Goal: Task Accomplishment & Management: Complete application form

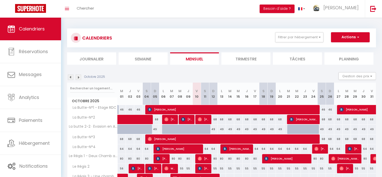
click at [36, 33] on link "Calendriers" at bounding box center [30, 29] width 61 height 23
click at [79, 79] on img at bounding box center [79, 77] width 6 height 6
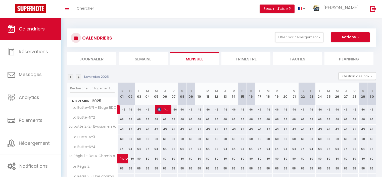
click at [79, 79] on img at bounding box center [79, 77] width 6 height 6
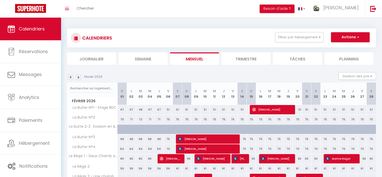
click at [79, 79] on img at bounding box center [79, 77] width 6 height 6
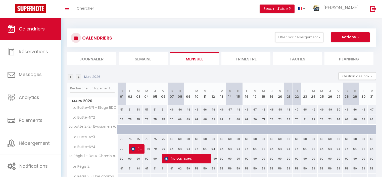
click at [79, 79] on img at bounding box center [79, 77] width 6 height 6
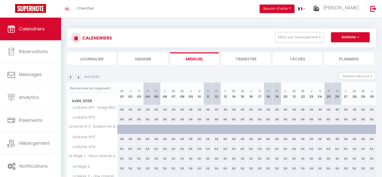
click at [79, 79] on img at bounding box center [79, 77] width 6 height 6
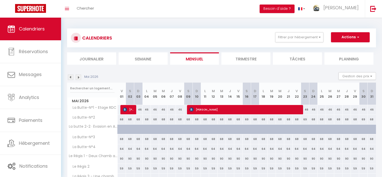
click at [79, 79] on img at bounding box center [79, 77] width 6 height 6
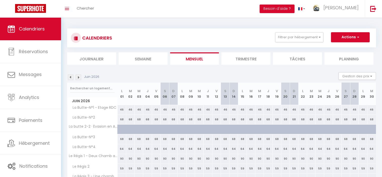
click at [79, 79] on img at bounding box center [79, 77] width 6 height 6
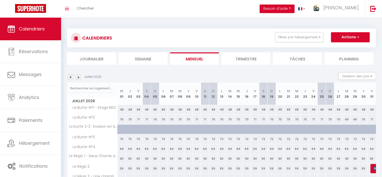
click at [79, 79] on img at bounding box center [79, 77] width 6 height 6
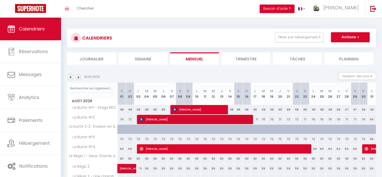
click at [79, 79] on img at bounding box center [79, 77] width 6 height 6
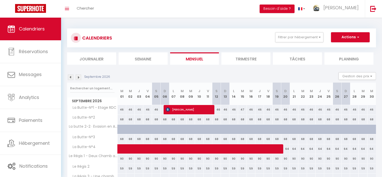
click at [79, 79] on img at bounding box center [79, 77] width 6 height 6
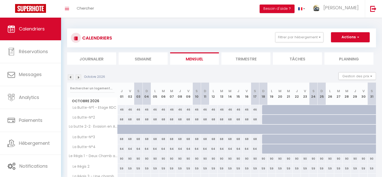
click at [70, 78] on img at bounding box center [71, 77] width 6 height 6
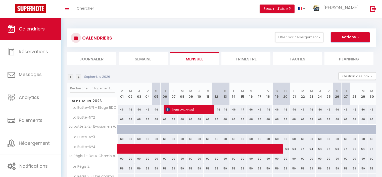
click at [343, 37] on button "Actions" at bounding box center [350, 37] width 39 height 10
click at [336, 48] on link "Nouvelle réservation" at bounding box center [345, 49] width 44 height 8
select select
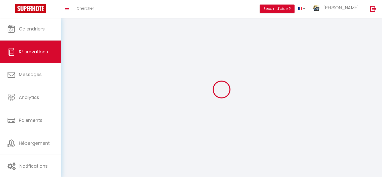
select select
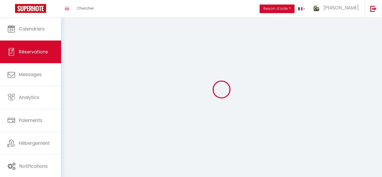
select select
checkbox input "false"
select select
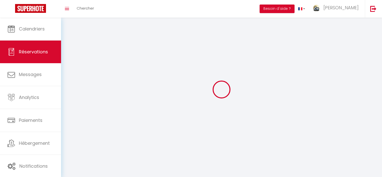
select select
checkbox input "false"
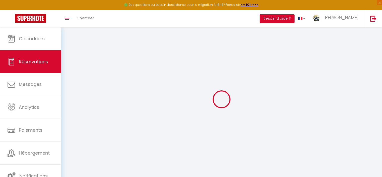
select select
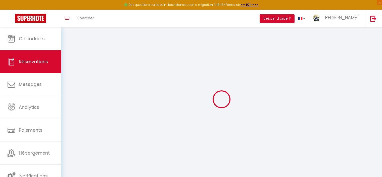
select select
checkbox input "false"
select select
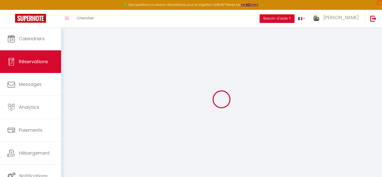
select select
checkbox input "false"
select select
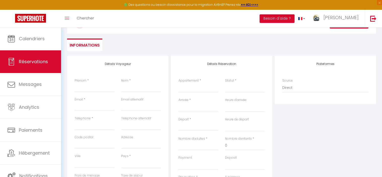
scroll to position [50, 0]
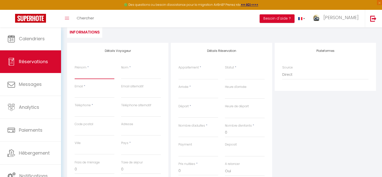
click at [88, 77] on input "Prénom" at bounding box center [95, 74] width 40 height 9
type input "P"
select select
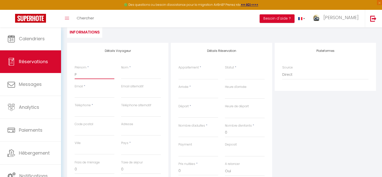
select select
checkbox input "false"
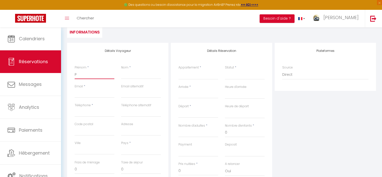
type input "Pa"
select select
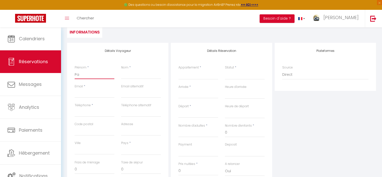
select select
checkbox input "false"
type input "Pat"
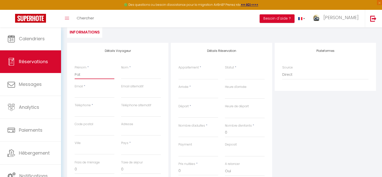
select select
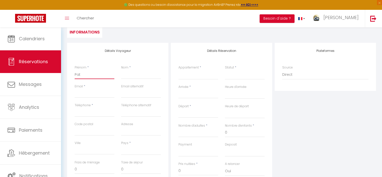
select select
checkbox input "false"
type input "Patr"
select select
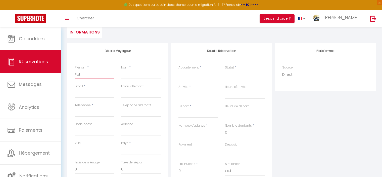
select select
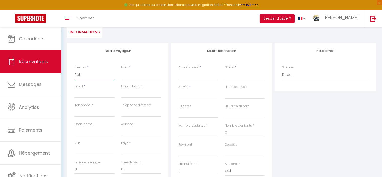
select select
checkbox input "false"
type input "Patri"
select select
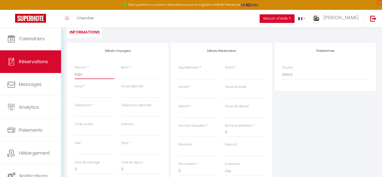
select select
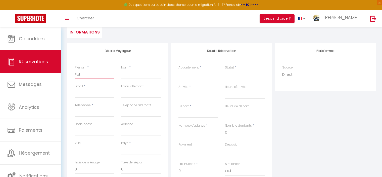
checkbox input "false"
type input "Patric"
select select
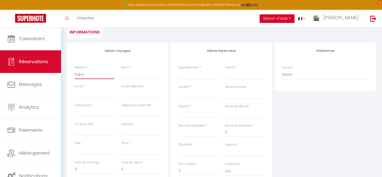
select select
checkbox input "false"
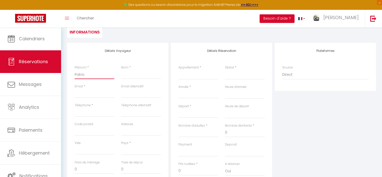
type input "[PERSON_NAME]"
select select
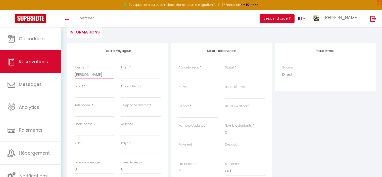
select select
checkbox input "false"
type input "[PERSON_NAME]"
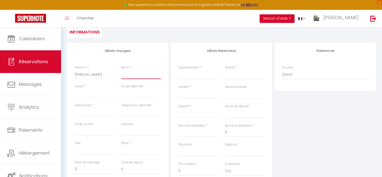
type input "V"
select select
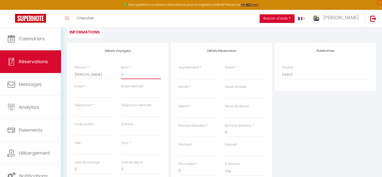
select select
checkbox input "false"
type input "VE"
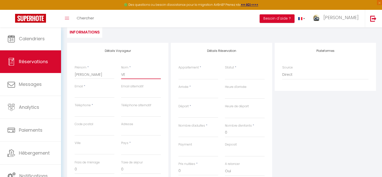
select select
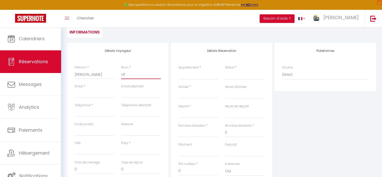
select select
checkbox input "false"
type input "VER"
select select
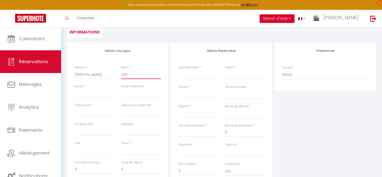
select select
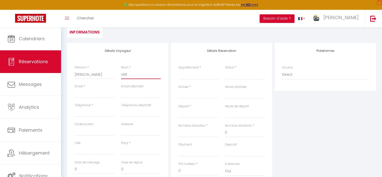
select select
checkbox input "false"
type input "VERR"
select select
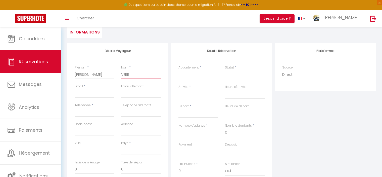
select select
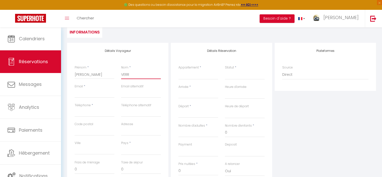
checkbox input "false"
type input "VERRO"
select select
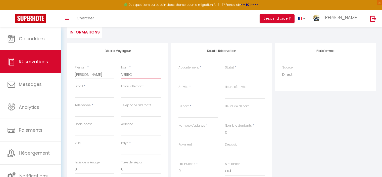
select select
checkbox input "false"
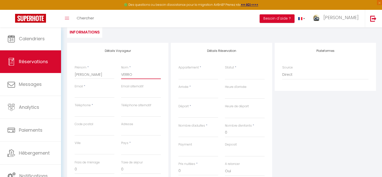
type input "VERRON"
select select
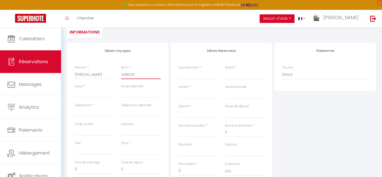
select select
checkbox input "false"
type input "VERRON"
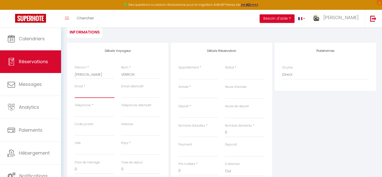
type input "n"
select select
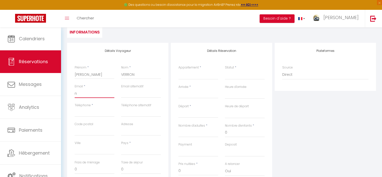
select select
checkbox input "false"
type input "ni"
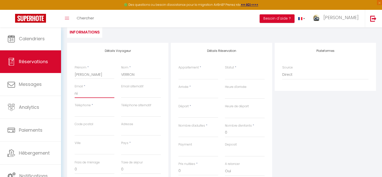
select select
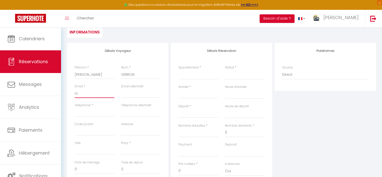
select select
checkbox input "false"
type input "nic"
select select
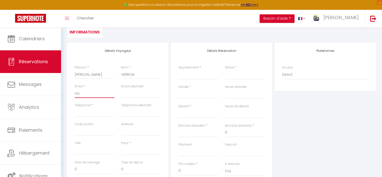
select select
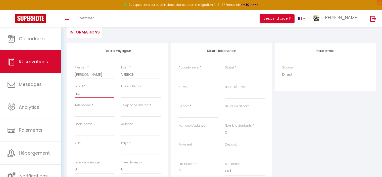
select select
checkbox input "false"
type input "nico"
select select
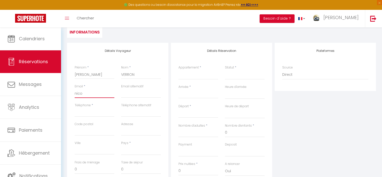
select select
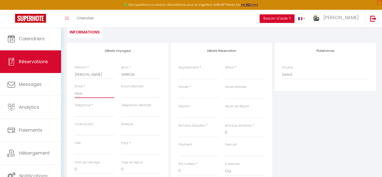
checkbox input "false"
type input "nicol"
select select
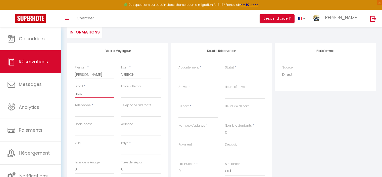
select select
checkbox input "false"
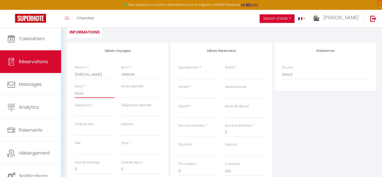
type input "nicole"
select select
click at [94, 114] on input "Téléphone" at bounding box center [95, 112] width 40 height 9
click at [137, 113] on input "Téléphone alternatif" at bounding box center [141, 112] width 40 height 9
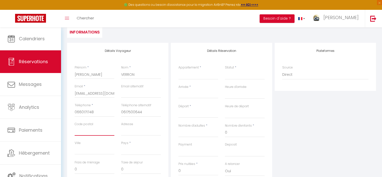
click at [101, 130] on input "Code postal" at bounding box center [95, 130] width 40 height 9
click at [130, 132] on input "Adresse" at bounding box center [141, 130] width 40 height 9
paste input "1714"
click at [87, 131] on input "Code postal" at bounding box center [95, 130] width 40 height 9
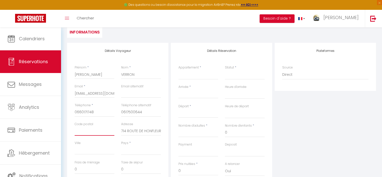
scroll to position [0, 0]
drag, startPoint x: 124, startPoint y: 150, endPoint x: 130, endPoint y: 152, distance: 6.0
click at [124, 150] on select "France Portugal Afghanistan Albania Algeria American Samoa Andorra Angola Angui…" at bounding box center [141, 150] width 40 height 10
click at [121, 145] on select "France Portugal Afghanistan Albania Algeria American Samoa Andorra Angola Angui…" at bounding box center [141, 150] width 40 height 10
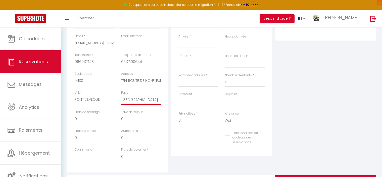
scroll to position [50, 0]
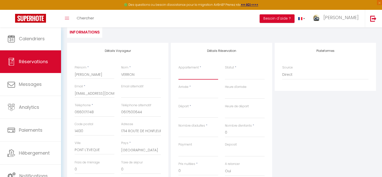
click at [198, 76] on select "La Butte-N°1 - Etage RDC La Butte-N°2 La butte 2-2 · Évasion en Amoureux : Votr…" at bounding box center [199, 75] width 40 height 10
click at [179, 70] on select "La Butte-N°1 - Etage RDC La Butte-N°2 La butte 2-2 · Évasion en Amoureux : Votr…" at bounding box center [199, 75] width 40 height 10
click at [233, 78] on select "Confirmé Non Confirmé [PERSON_NAME] par le voyageur No Show Request" at bounding box center [245, 75] width 40 height 10
click at [225, 70] on select "Confirmé Non Confirmé [PERSON_NAME] par le voyageur No Show Request" at bounding box center [245, 75] width 40 height 10
click at [181, 96] on input "Arrivée" at bounding box center [199, 94] width 40 height 7
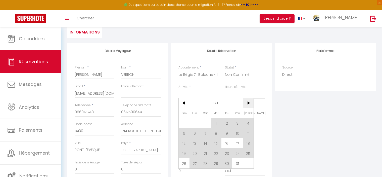
click at [245, 104] on span ">" at bounding box center [248, 103] width 11 height 10
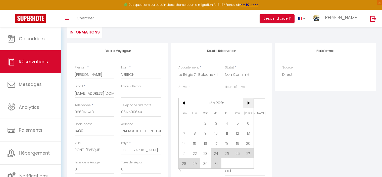
click at [245, 104] on span ">" at bounding box center [248, 103] width 11 height 10
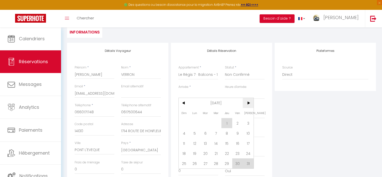
click at [245, 104] on span ">" at bounding box center [248, 103] width 11 height 10
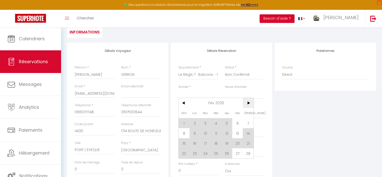
click at [245, 104] on span ">" at bounding box center [248, 103] width 11 height 10
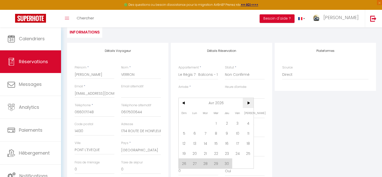
click at [245, 104] on span ">" at bounding box center [248, 103] width 11 height 10
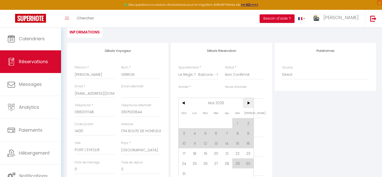
click at [245, 104] on span ">" at bounding box center [248, 103] width 11 height 10
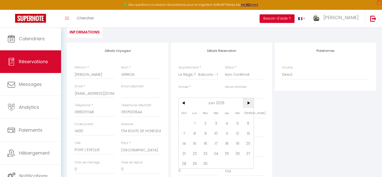
click at [247, 104] on span ">" at bounding box center [248, 103] width 11 height 10
click at [205, 154] on span "22" at bounding box center [205, 153] width 11 height 10
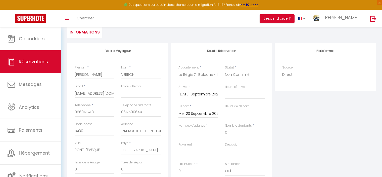
click at [191, 115] on input "Mer 23 Septembre 2026" at bounding box center [199, 113] width 40 height 7
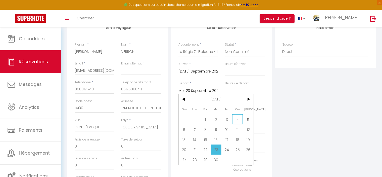
scroll to position [75, 0]
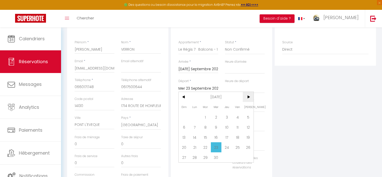
click at [245, 98] on span ">" at bounding box center [248, 97] width 11 height 10
click at [206, 140] on span "13" at bounding box center [205, 137] width 11 height 10
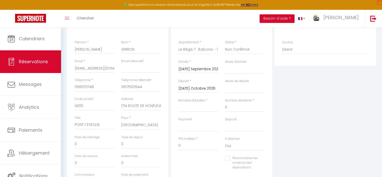
click at [198, 88] on input "[DATE] Octobre 2026" at bounding box center [199, 88] width 40 height 7
click at [185, 97] on span "<" at bounding box center [184, 97] width 11 height 10
click at [203, 146] on span "22" at bounding box center [205, 147] width 11 height 10
click at [244, 91] on select "00:00 00:30 01:00 01:30 02:00 02:30 03:00 03:30 04:00 04:30 05:00 05:30 06:00 0…" at bounding box center [245, 88] width 40 height 10
click at [225, 83] on select "00:00 00:30 01:00 01:30 02:00 02:30 03:00 03:30 04:00 04:30 05:00 05:30 06:00 0…" at bounding box center [245, 88] width 40 height 10
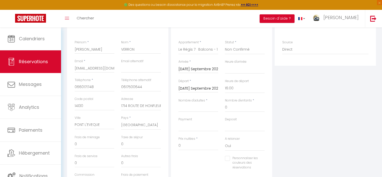
click at [195, 89] on input "[DATE] Septembre 2026" at bounding box center [199, 88] width 40 height 7
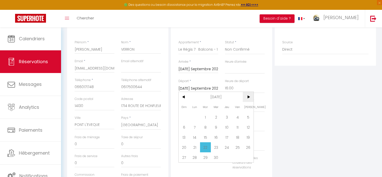
click at [250, 97] on span ">" at bounding box center [248, 97] width 11 height 10
click at [205, 136] on span "13" at bounding box center [205, 137] width 11 height 10
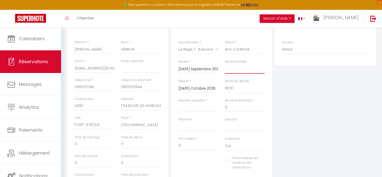
click at [241, 71] on select "00:00 00:30 01:00 01:30 02:00 02:30 03:00 03:30 04:00 04:30 05:00 05:30 06:00 0…" at bounding box center [245, 69] width 40 height 10
click at [225, 64] on select "00:00 00:30 01:00 01:30 02:00 02:30 03:00 03:30 04:00 04:30 05:00 05:30 06:00 0…" at bounding box center [245, 69] width 40 height 10
click at [237, 89] on select "00:00 00:30 01:00 01:30 02:00 02:30 03:00 03:30 04:00 04:30 05:00 05:30 06:00 0…" at bounding box center [245, 88] width 40 height 10
click at [225, 83] on select "00:00 00:30 01:00 01:30 02:00 02:30 03:00 03:30 04:00 04:30 05:00 05:30 06:00 0…" at bounding box center [245, 88] width 40 height 10
click at [210, 111] on input "Nombre d'adultes" at bounding box center [199, 107] width 40 height 9
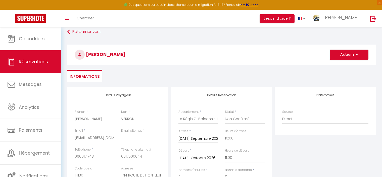
scroll to position [5, 0]
click at [335, 55] on button "Actions" at bounding box center [349, 55] width 39 height 10
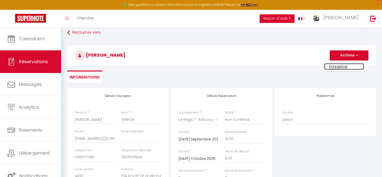
click at [334, 65] on link "Enregistrer" at bounding box center [344, 66] width 40 height 7
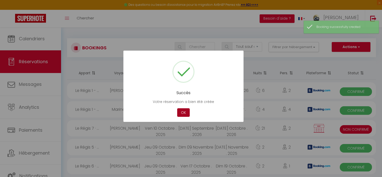
click at [182, 113] on button "OK" at bounding box center [183, 112] width 13 height 9
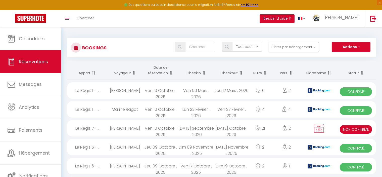
click at [171, 73] on span at bounding box center [170, 73] width 5 height 10
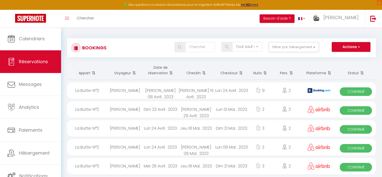
click at [171, 72] on span at bounding box center [170, 73] width 5 height 10
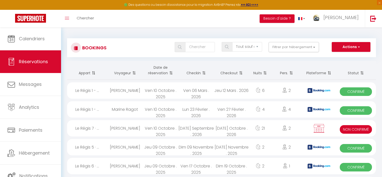
click at [350, 130] on span "Non Confirmé" at bounding box center [356, 129] width 32 height 9
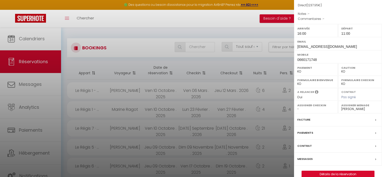
scroll to position [50, 0]
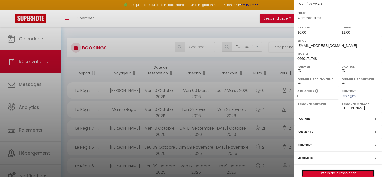
click at [328, 171] on link "Détails de la réservation" at bounding box center [338, 173] width 72 height 7
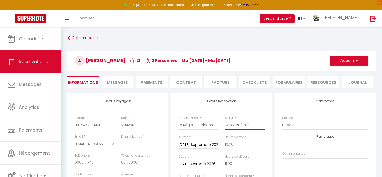
click at [248, 126] on select "Confirmé Non Confirmé [PERSON_NAME] par le voyageur No Show Request" at bounding box center [245, 125] width 40 height 10
click at [225, 120] on select "Confirmé Non Confirmé [PERSON_NAME] par le voyageur No Show Request" at bounding box center [245, 125] width 40 height 10
click at [336, 63] on button "Actions" at bounding box center [349, 61] width 39 height 10
click at [334, 72] on link "Enregistrer" at bounding box center [344, 71] width 40 height 7
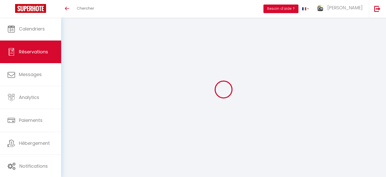
select select "not_cancelled"
select select
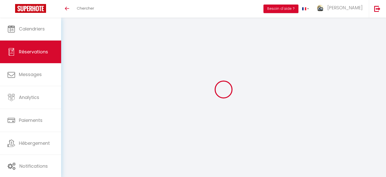
select select
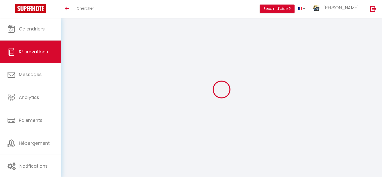
select select
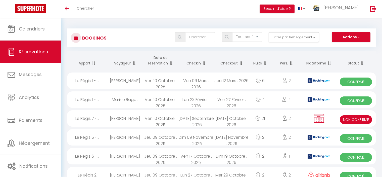
click at [158, 121] on div "Ven 10 Octobre . 2025" at bounding box center [160, 118] width 35 height 16
select select "KO"
select select "0"
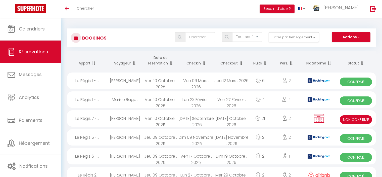
select select "1"
select select
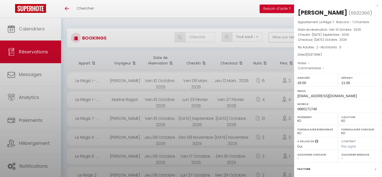
select select "46497"
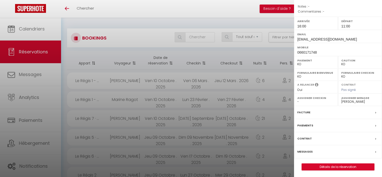
scroll to position [25, 0]
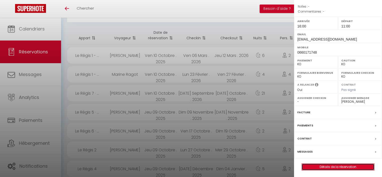
click at [326, 166] on link "Détails de la réservation" at bounding box center [338, 166] width 72 height 7
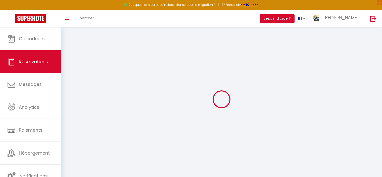
select select
checkbox input "false"
select select
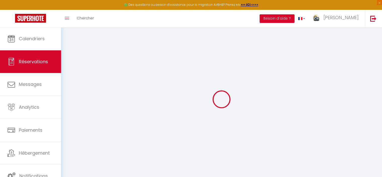
checkbox input "false"
type input "56.7"
select select
checkbox input "false"
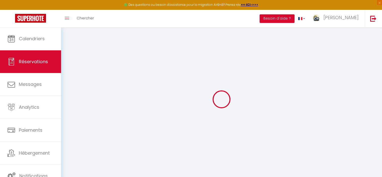
select select "16:00"
select select "11:00"
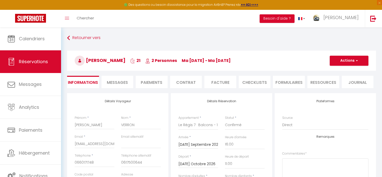
click at [152, 83] on li "Paiements" at bounding box center [152, 82] width 32 height 12
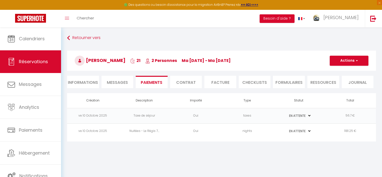
click at [82, 84] on li "Informations" at bounding box center [83, 82] width 32 height 12
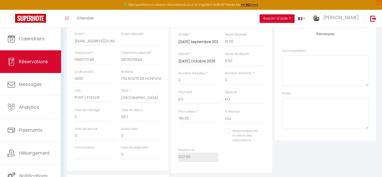
scroll to position [101, 0]
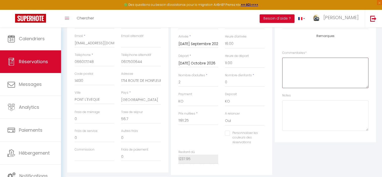
click at [310, 68] on textarea at bounding box center [325, 73] width 86 height 30
type textarea "a"
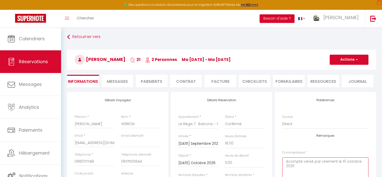
scroll to position [0, 0]
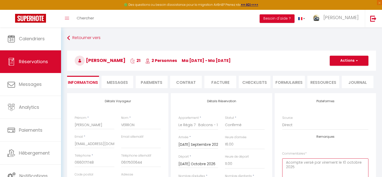
type textarea "Acompte versé par virement le 10 octobre 2025"
click at [235, 126] on select "Confirmé Non Confirmé [PERSON_NAME] par le voyageur No Show Request" at bounding box center [245, 125] width 40 height 10
select select "1"
click at [225, 120] on select "Confirmé Non Confirmé [PERSON_NAME] par le voyageur No Show Request" at bounding box center [245, 125] width 40 height 10
checkbox input "false"
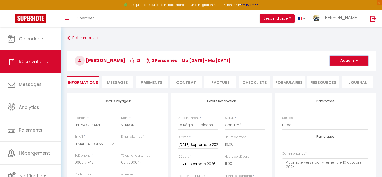
click at [350, 60] on button "Actions" at bounding box center [349, 61] width 39 height 10
click at [336, 73] on link "Enregistrer" at bounding box center [344, 71] width 40 height 7
select select "not_cancelled"
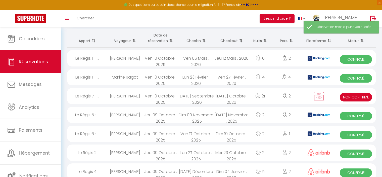
scroll to position [50, 0]
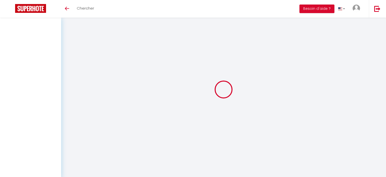
select select "not_cancelled"
select select
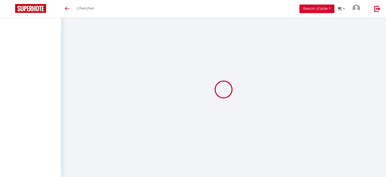
select select
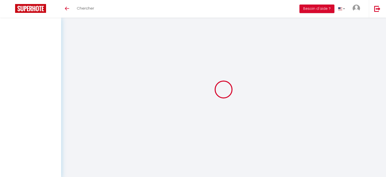
select select
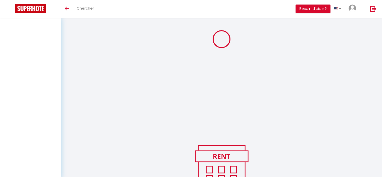
select select
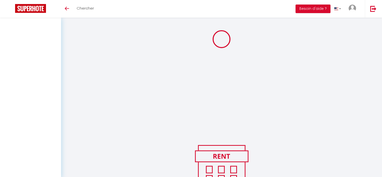
select select
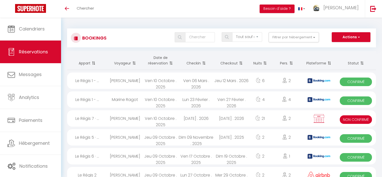
click at [164, 121] on div "Ven 10 Octobre . 2025" at bounding box center [160, 118] width 35 height 16
select select "KO"
select select "0"
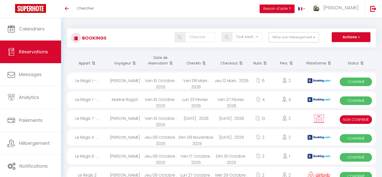
select select "1"
select select
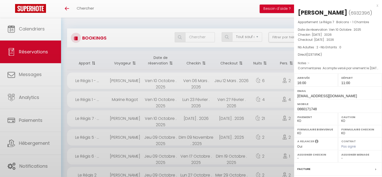
select select "46497"
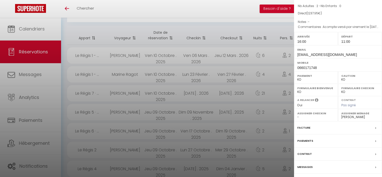
scroll to position [57, 0]
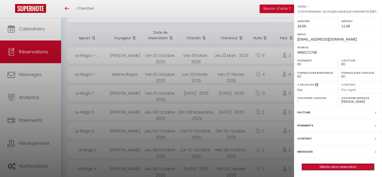
click at [331, 166] on link "Détails de la réservation" at bounding box center [338, 166] width 72 height 7
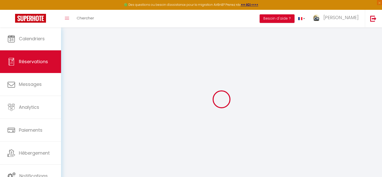
type input "[PERSON_NAME]"
type input "VERRON"
type input "[EMAIL_ADDRESS][DOMAIN_NAME]"
type input "0660171748"
type input "0617500644"
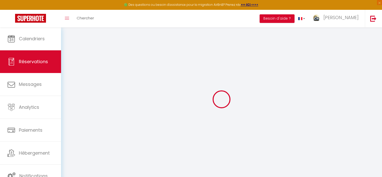
type input "14130"
type input "1714 ROUTE DE HONFLEUR"
type input "PONT L'EVEQUE"
select select "FR"
select select "75411"
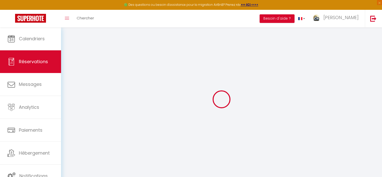
select select "1"
type input "[DATE] Septembre 2026"
select select
type input "[DATE] Octobre 2026"
select select
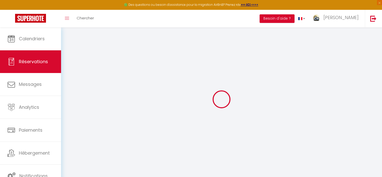
type input "2"
select select "10"
select select
type input "1181.25"
checkbox input "false"
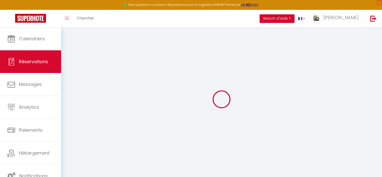
type input "1237.95"
type input "0"
select select
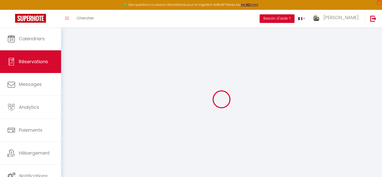
select select
select select "14"
checkbox input "false"
select select
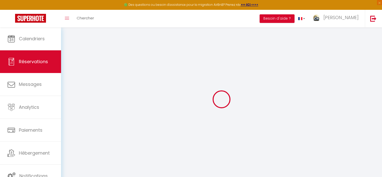
checkbox input "false"
select select
checkbox input "false"
type textarea "Acompte versé par virement le 10 octobre 2025"
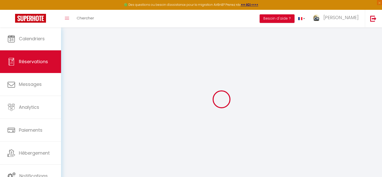
type input "56.7"
select select
checkbox input "false"
select select "16:00"
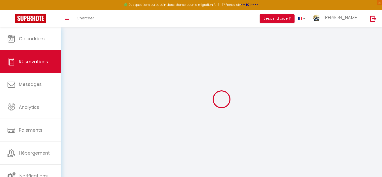
select select "11:00"
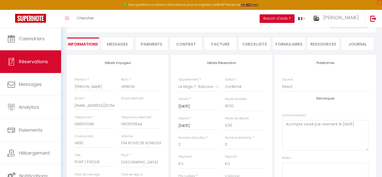
scroll to position [50, 0]
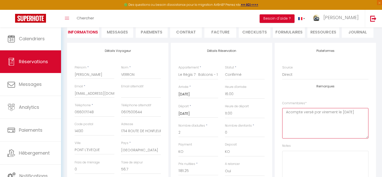
click at [304, 119] on textarea "Acompte versé par virement le 10 octobre 2025" at bounding box center [325, 123] width 86 height 30
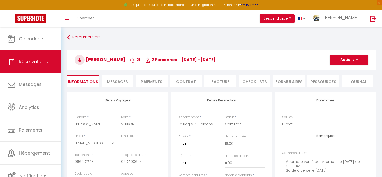
scroll to position [0, 0]
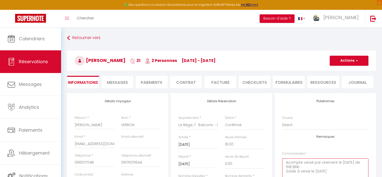
type textarea "Acompte versé par virement le 10 octobre 2025 de 618.98€ Solde à versé le 20/08…"
click at [116, 82] on span "Messages" at bounding box center [117, 82] width 21 height 6
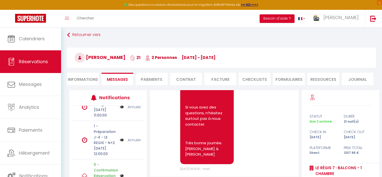
scroll to position [53, 0]
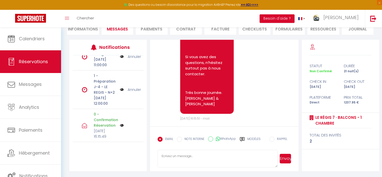
click at [70, 29] on li "Informations" at bounding box center [83, 28] width 32 height 12
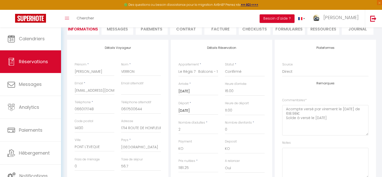
checkbox input "false"
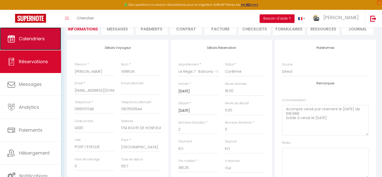
click at [22, 42] on link "Calendriers" at bounding box center [30, 38] width 61 height 23
